Goal: Check status: Check status

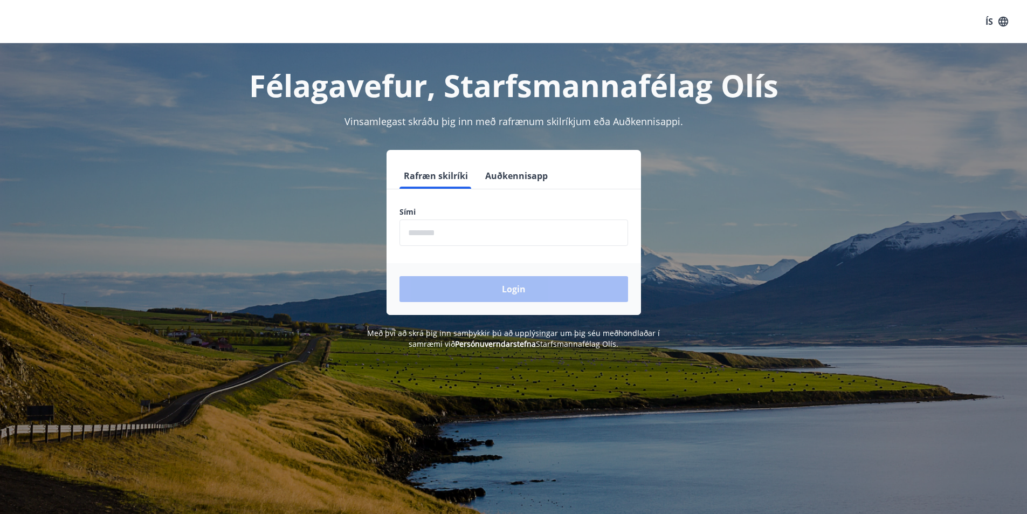
click at [450, 234] on input "phone" at bounding box center [513, 232] width 229 height 26
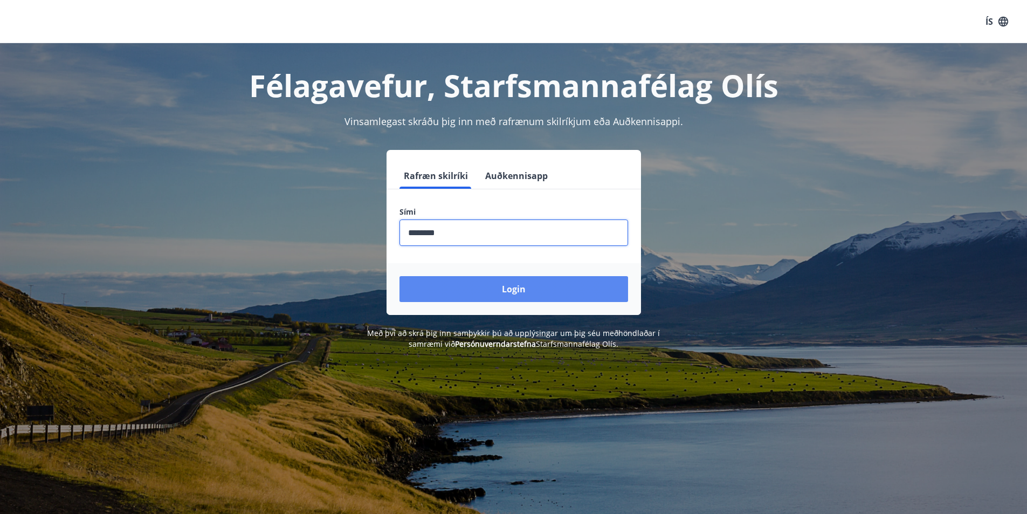
type input "********"
click at [466, 280] on button "Login" at bounding box center [513, 289] width 229 height 26
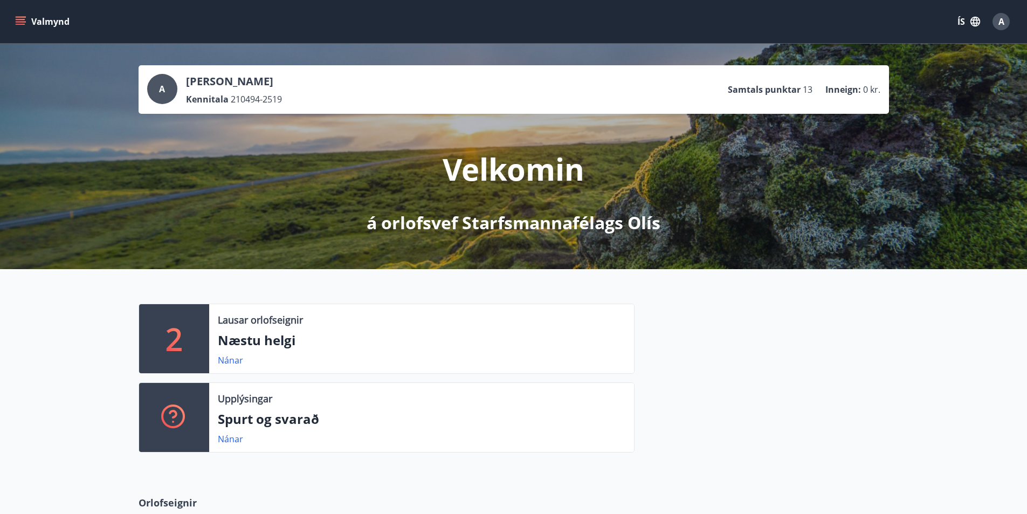
click at [20, 18] on icon "menu" at bounding box center [20, 21] width 11 height 11
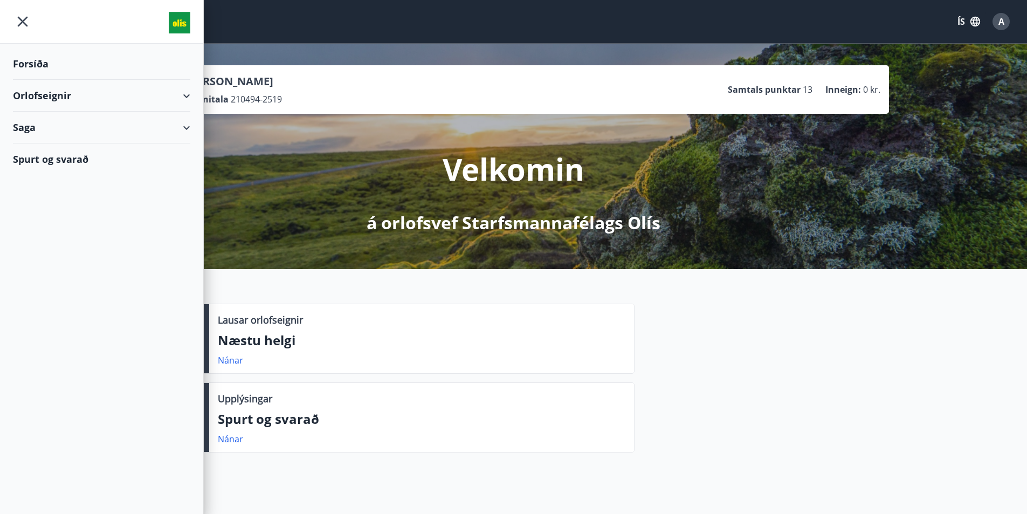
click at [188, 126] on div "Saga" at bounding box center [101, 128] width 177 height 32
click at [32, 153] on div "Bókanir" at bounding box center [102, 154] width 160 height 23
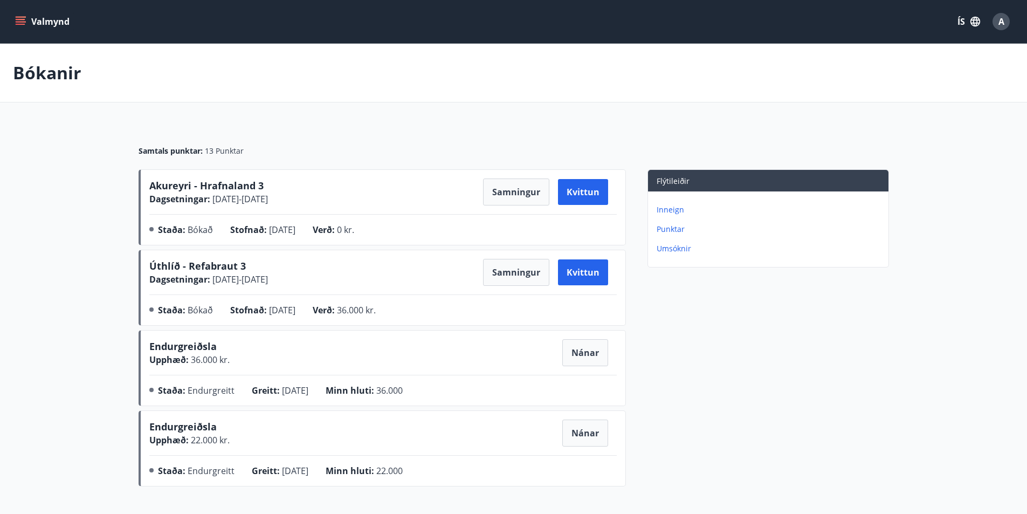
click at [672, 251] on p "Umsóknir" at bounding box center [770, 248] width 227 height 11
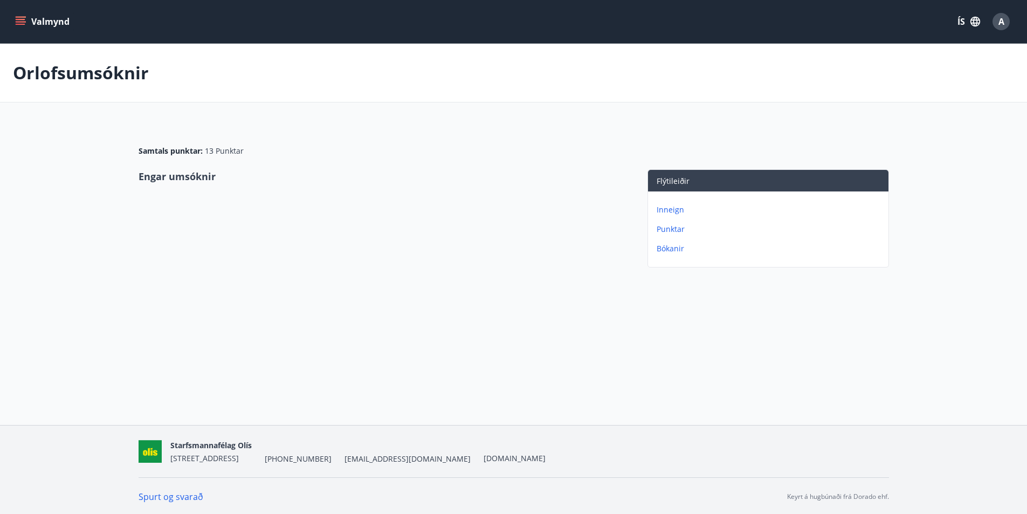
click at [672, 232] on p "Punktar" at bounding box center [770, 229] width 227 height 11
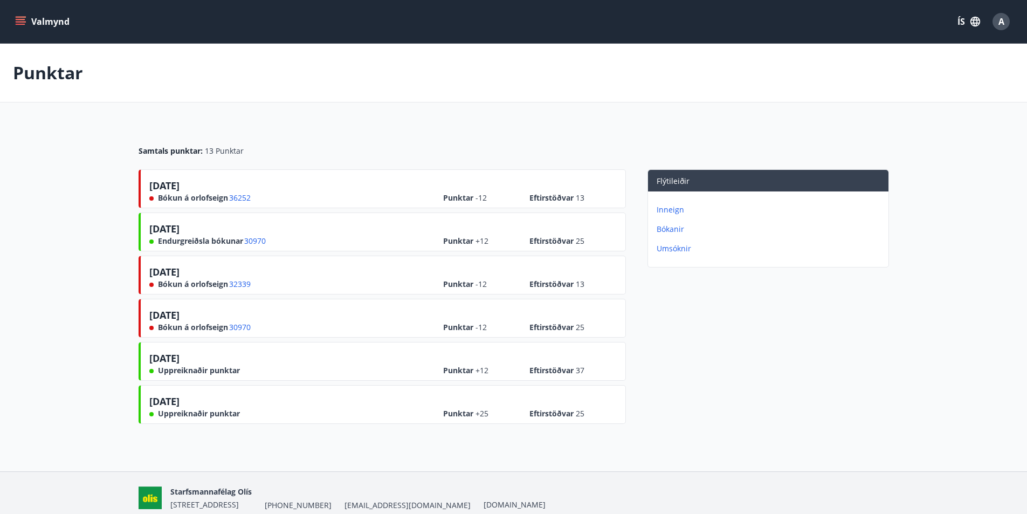
click at [676, 210] on p "Inneign" at bounding box center [770, 209] width 227 height 11
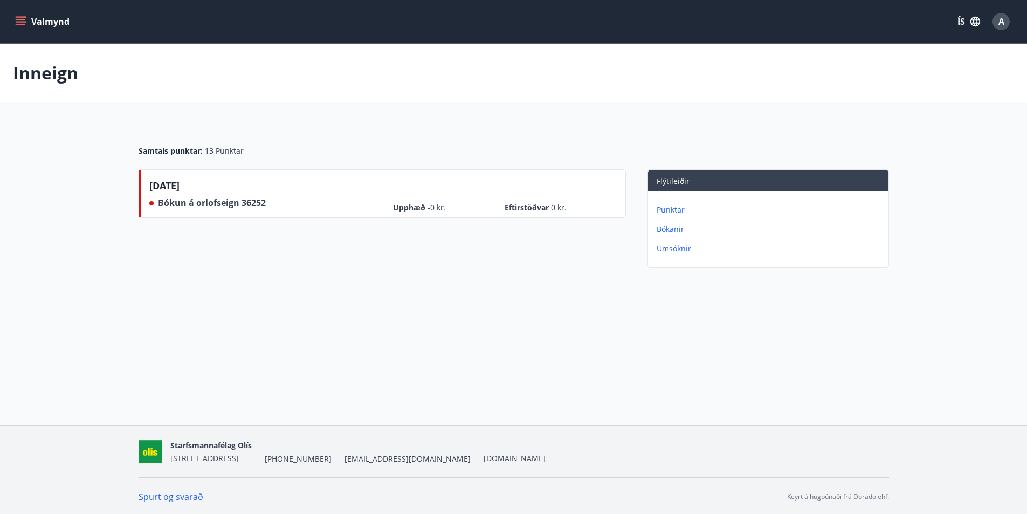
click at [18, 19] on icon "menu" at bounding box center [21, 19] width 10 height 1
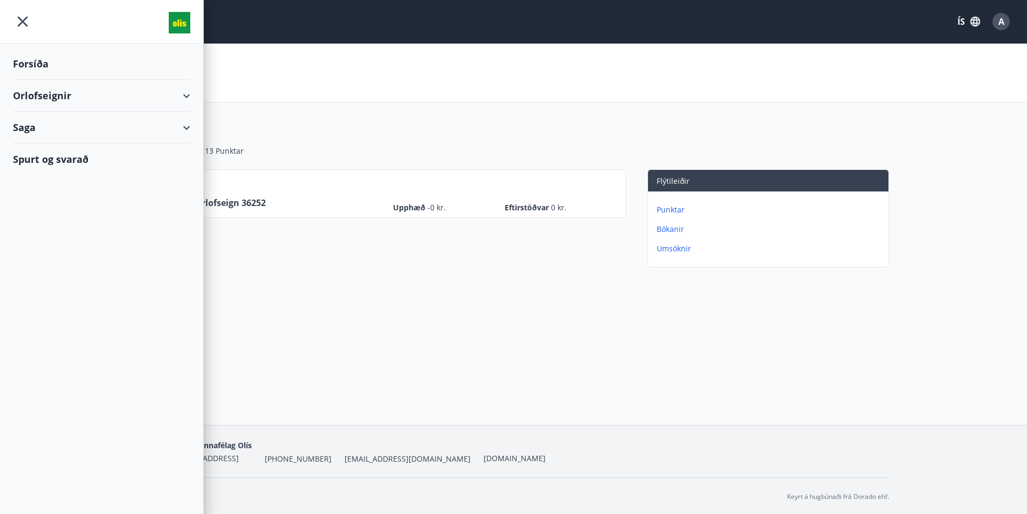
click at [173, 128] on div "Saga" at bounding box center [101, 128] width 177 height 32
click at [49, 176] on div "Umsóknir" at bounding box center [102, 177] width 160 height 23
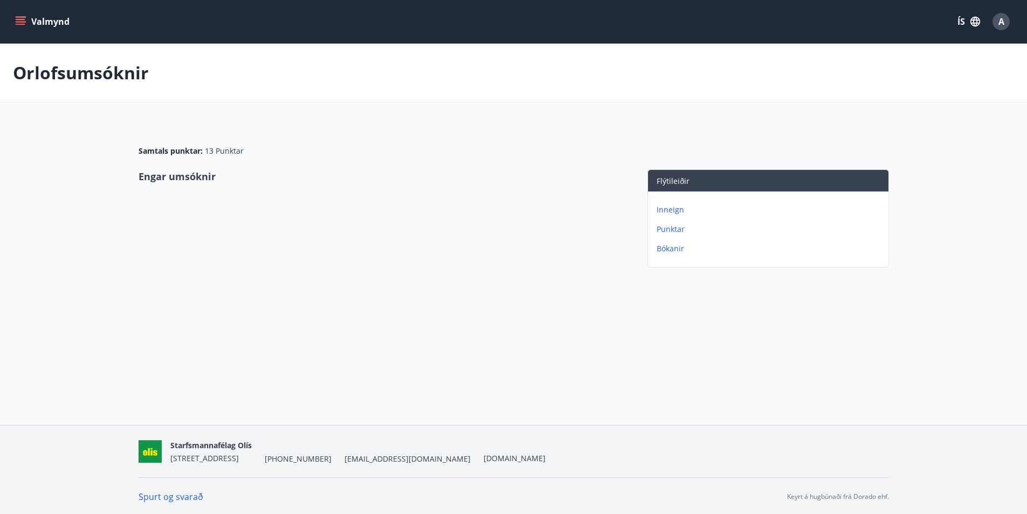
click at [33, 20] on button "Valmynd" at bounding box center [43, 21] width 61 height 19
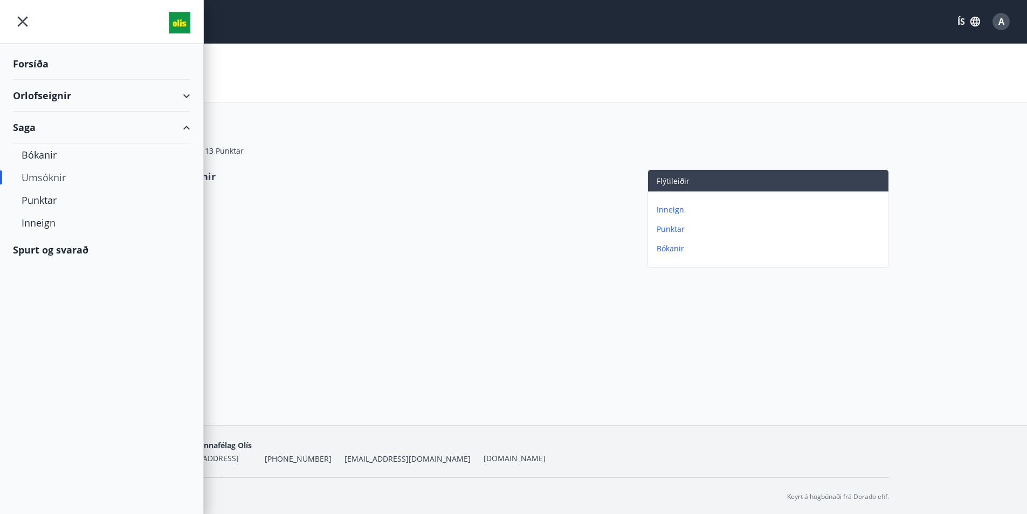
click at [162, 130] on div "Saga" at bounding box center [101, 128] width 177 height 32
click at [332, 8] on div "Valmynd ÍS A" at bounding box center [513, 21] width 1027 height 43
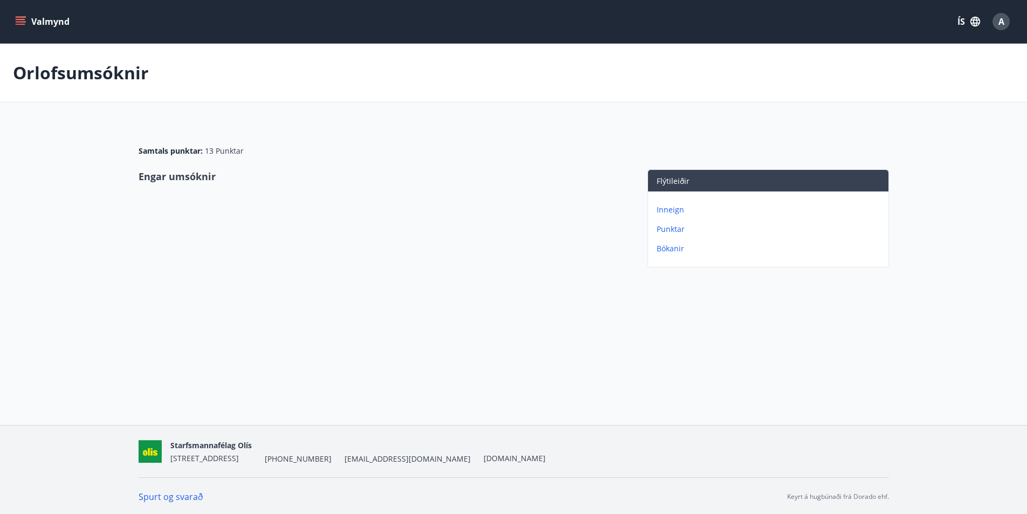
click at [20, 29] on button "Valmynd" at bounding box center [43, 21] width 61 height 19
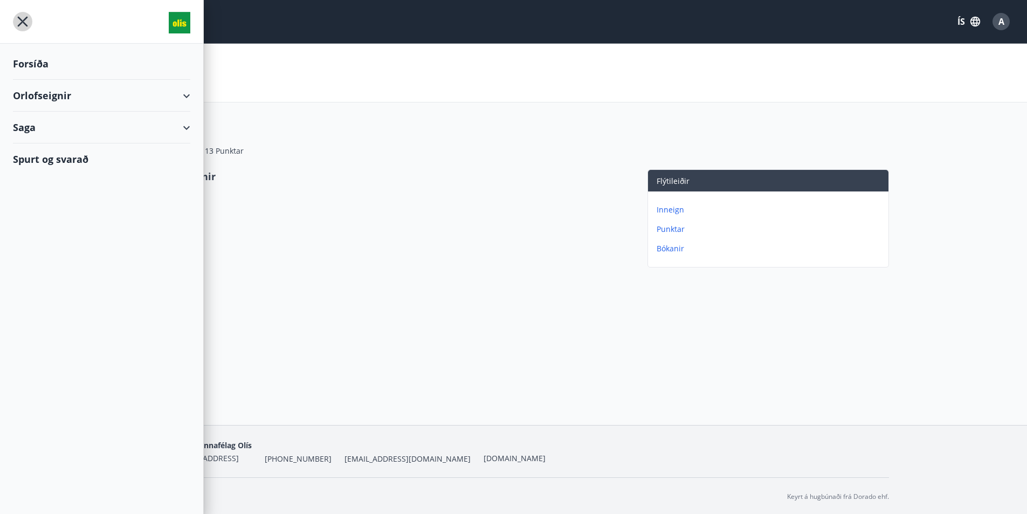
click at [25, 19] on icon "menu" at bounding box center [23, 22] width 10 height 10
